Goal: Transaction & Acquisition: Purchase product/service

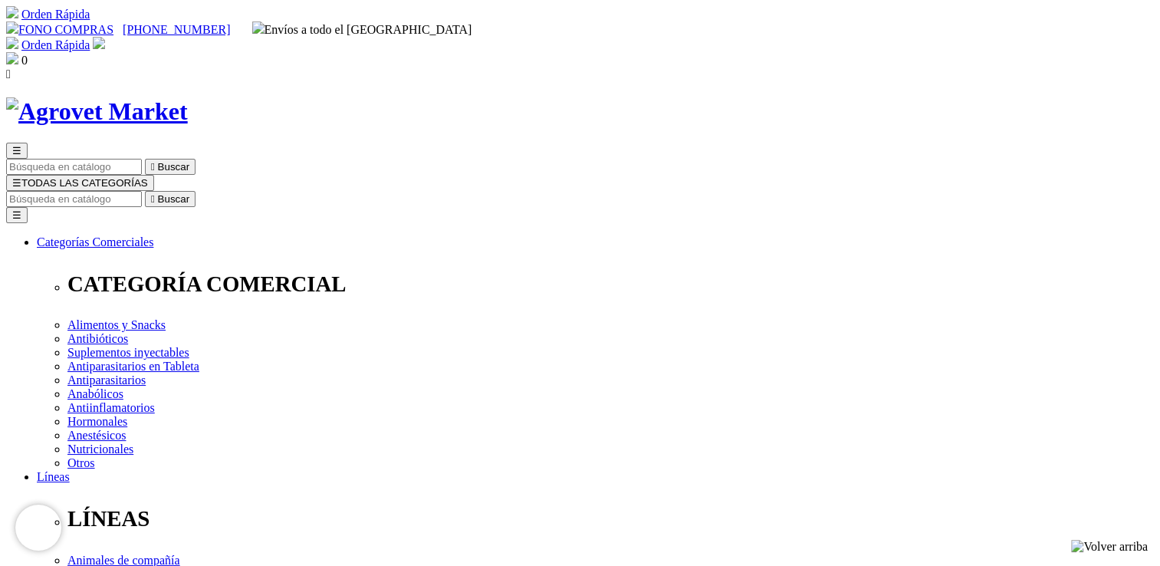
click at [142, 191] on input "Buscar" at bounding box center [74, 199] width 136 height 16
type input "FORMULA NATUTAL"
click at [464, 191] on button " Buscar" at bounding box center [489, 199] width 51 height 16
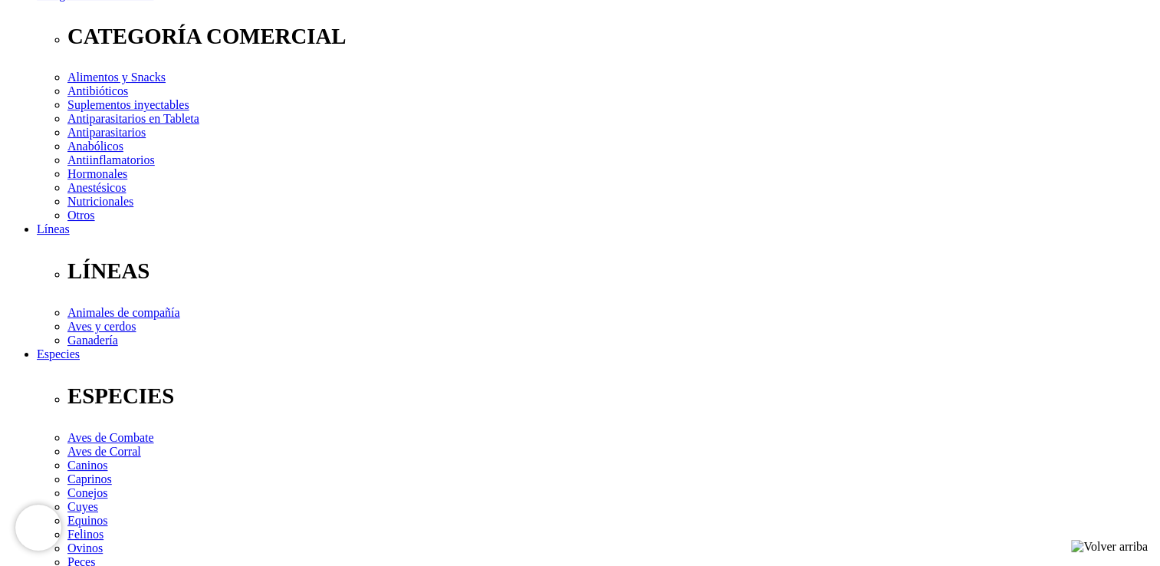
scroll to position [230, 0]
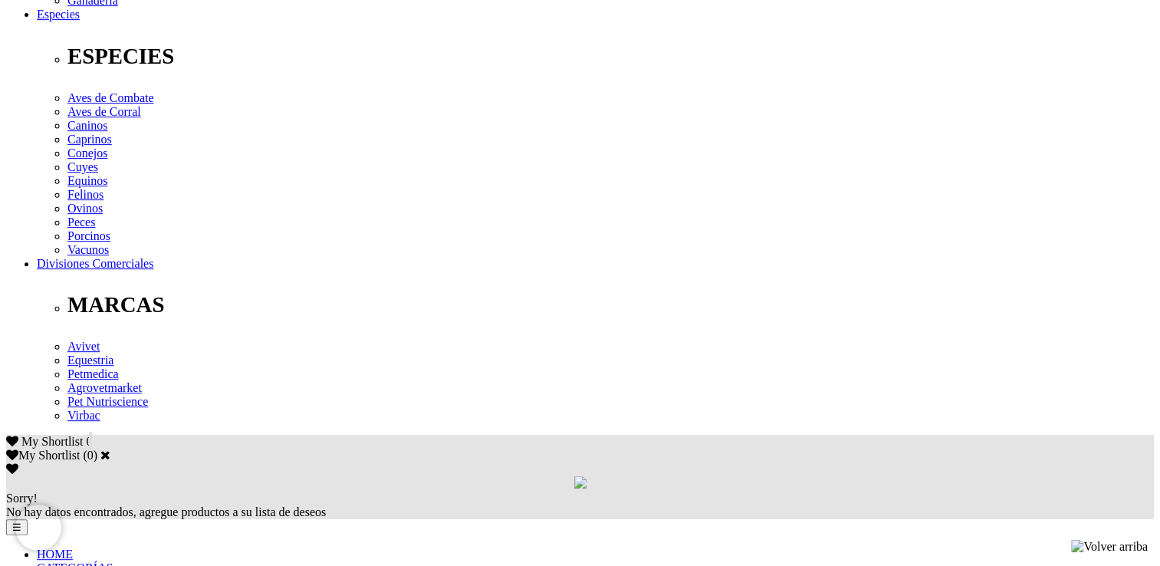
scroll to position [613, 0]
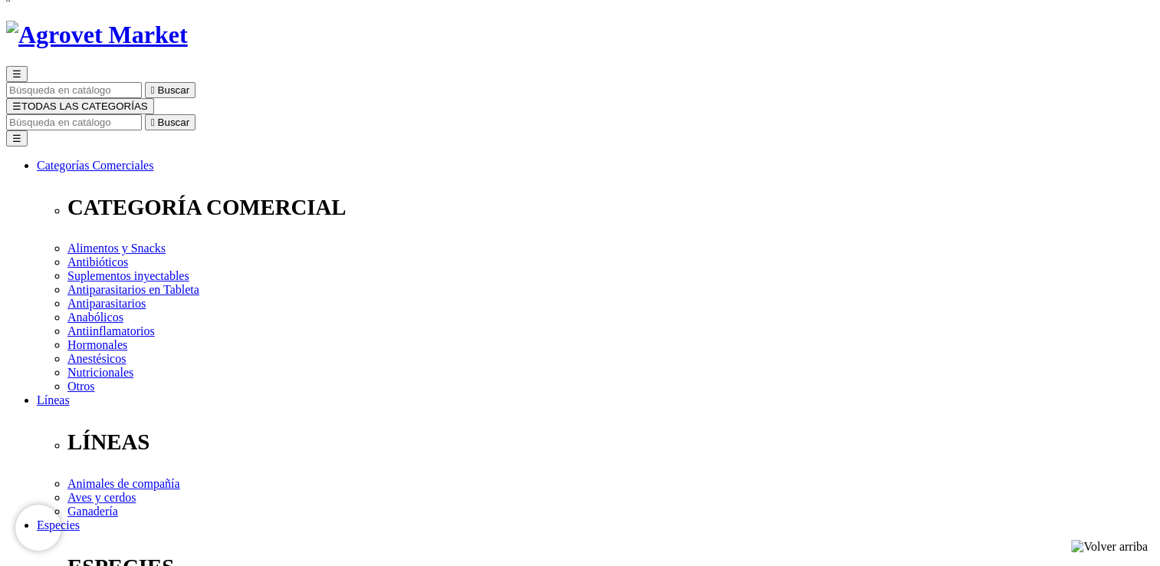
scroll to position [26, 0]
